Goal: Task Accomplishment & Management: Use online tool/utility

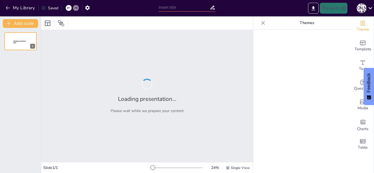
type input "Meet [PERSON_NAME]: A PowerPoint Adventure with a Dash of Drama!"
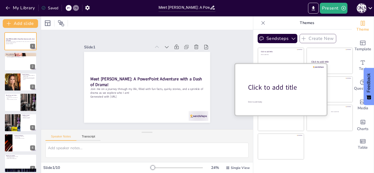
drag, startPoint x: 0, startPoint y: 0, endPoint x: 285, endPoint y: 83, distance: 297.0
click at [285, 83] on div "Click to add title" at bounding box center [283, 87] width 70 height 9
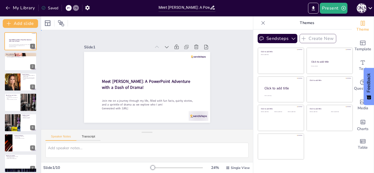
click at [213, 68] on div "Slide 1 Meet [PERSON_NAME]: A PowerPoint Adventure with a Dash of Drama! Join m…" at bounding box center [147, 79] width 178 height 142
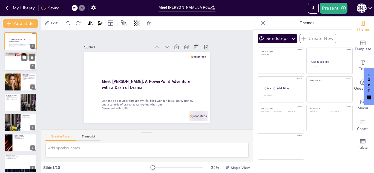
click at [20, 62] on div at bounding box center [20, 62] width 33 height 19
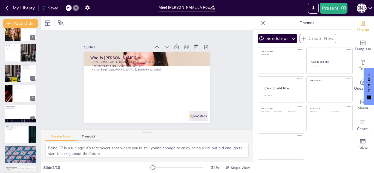
scroll to position [54, 0]
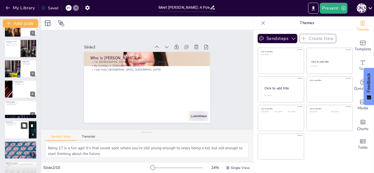
click at [22, 125] on icon at bounding box center [24, 126] width 4 height 4
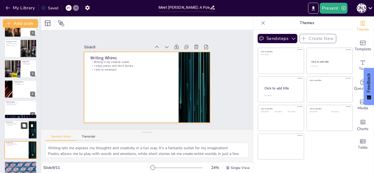
scroll to position [85, 0]
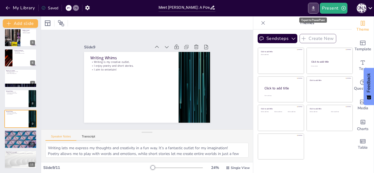
click at [316, 7] on icon "Export to PowerPoint" at bounding box center [313, 8] width 6 height 6
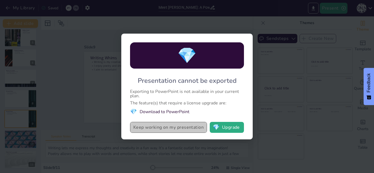
click at [174, 126] on button "Keep working on my presentation" at bounding box center [168, 127] width 77 height 11
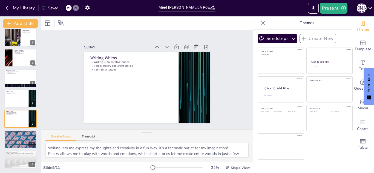
click at [371, 9] on icon at bounding box center [370, 7] width 7 height 7
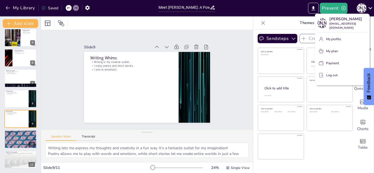
click at [209, 90] on div at bounding box center [187, 86] width 374 height 173
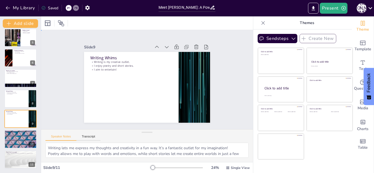
click at [233, 56] on div "Slide 1 Meet [PERSON_NAME]: A PowerPoint Adventure with a Dash of Drama! Join m…" at bounding box center [146, 80] width 233 height 192
click at [286, 38] on button "Sendsteps" at bounding box center [278, 38] width 40 height 9
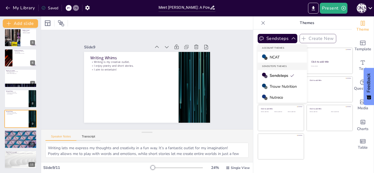
click at [279, 85] on span "Trouw Nutrition" at bounding box center [283, 86] width 27 height 5
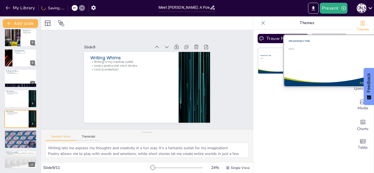
click at [309, 60] on div "Subtitle" at bounding box center [326, 60] width 75 height 24
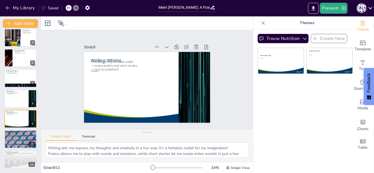
click at [280, 98] on div "Trouw Nutrition Create New Presentation Title Subtitle Presentation Title Subti…" at bounding box center [302, 102] width 99 height 144
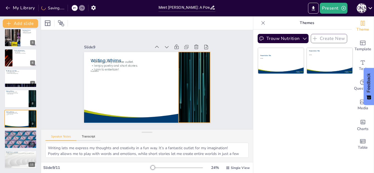
click at [195, 93] on div at bounding box center [177, 42] width 125 height 145
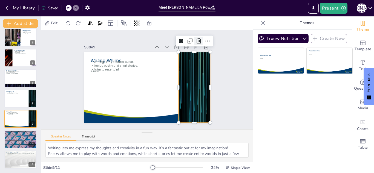
click at [199, 107] on icon at bounding box center [203, 111] width 9 height 9
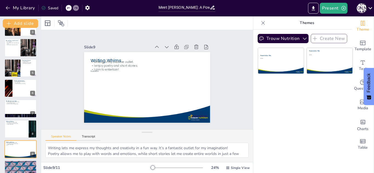
scroll to position [0, 0]
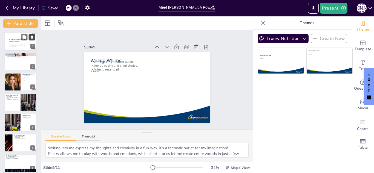
click at [31, 38] on icon at bounding box center [32, 37] width 4 height 4
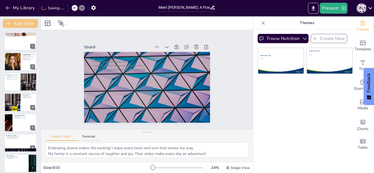
drag, startPoint x: 40, startPoint y: 42, endPoint x: 44, endPoint y: 21, distance: 22.3
click at [41, 21] on div "Add slide Who is [PERSON_NAME]? I’m [DEMOGRAPHIC_DATA] and from [GEOGRAPHIC_DAT…" at bounding box center [20, 94] width 41 height 157
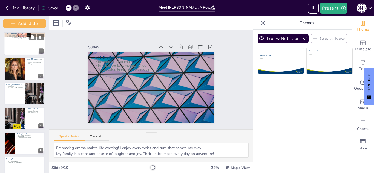
click at [20, 38] on p "I hail from [GEOGRAPHIC_DATA], [GEOGRAPHIC_DATA]." at bounding box center [24, 37] width 37 height 1
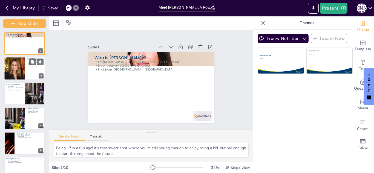
click at [24, 66] on div at bounding box center [14, 68] width 41 height 23
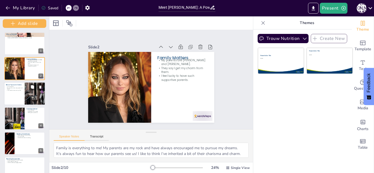
click at [27, 93] on div at bounding box center [35, 93] width 39 height 23
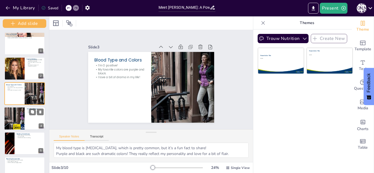
click at [22, 122] on div at bounding box center [14, 118] width 44 height 23
type textarea "Skating is my favorite way to express myself and have fun! I feel free and aliv…"
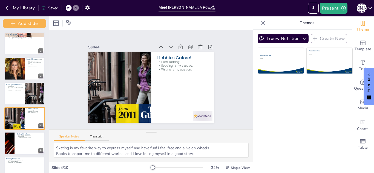
click at [330, 104] on div "Trouw Nutrition Create New Presentation Title Subtitle Presentation Title Subti…" at bounding box center [302, 102] width 99 height 144
click at [311, 8] on icon "Export to PowerPoint" at bounding box center [313, 8] width 6 height 6
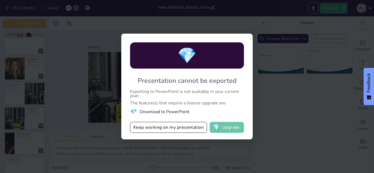
click at [224, 123] on button "💎 Upgrade" at bounding box center [227, 127] width 34 height 11
